Goal: Obtain resource: Download file/media

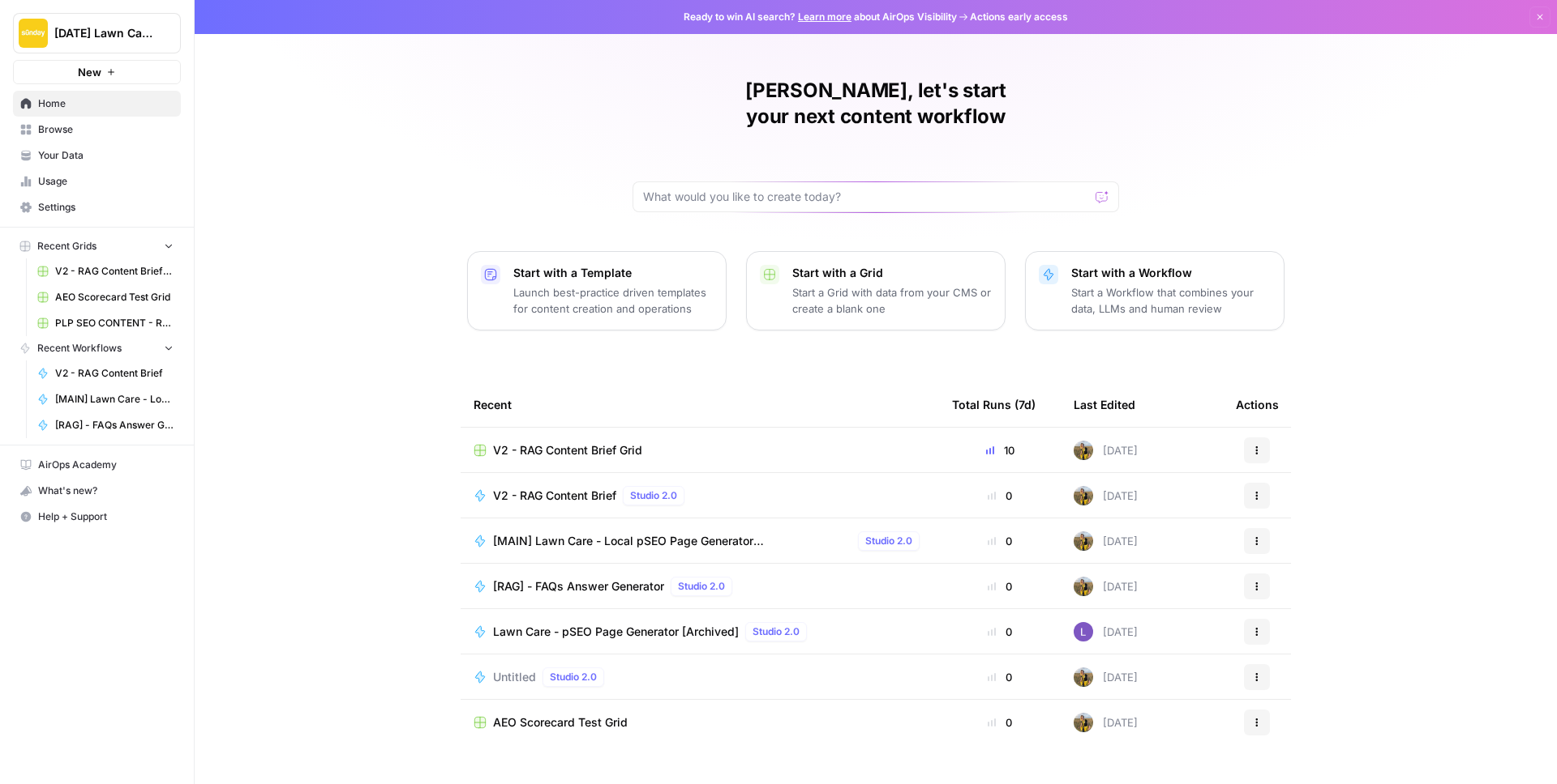
click at [64, 157] on span "Your Data" at bounding box center [105, 155] width 135 height 15
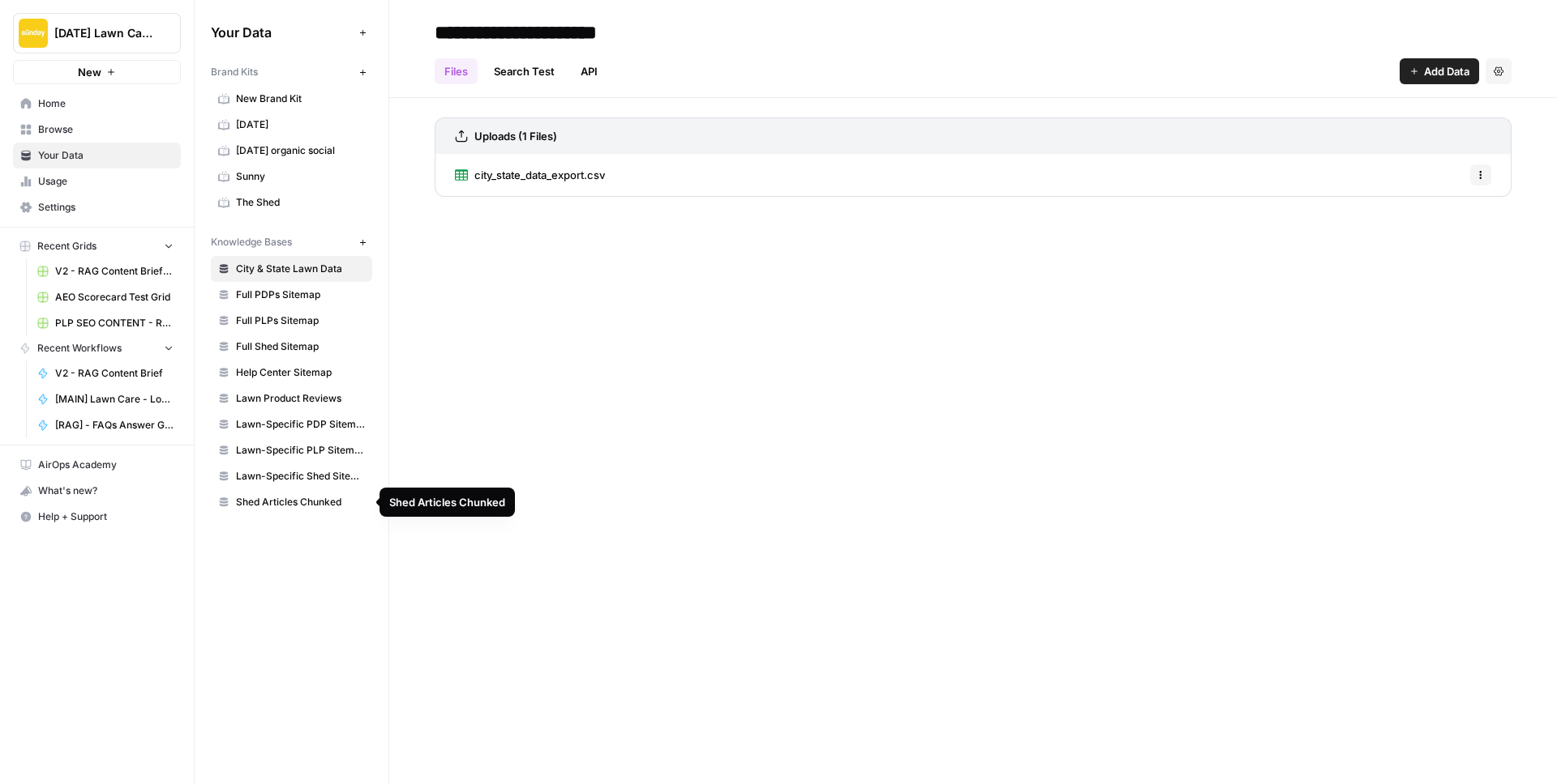
click at [299, 506] on span "Shed Articles Chunked" at bounding box center [300, 502] width 129 height 15
click at [645, 175] on span "chunked_articles_csv_for_airops_05062025.csv" at bounding box center [594, 175] width 240 height 16
